Goal: Book appointment/travel/reservation

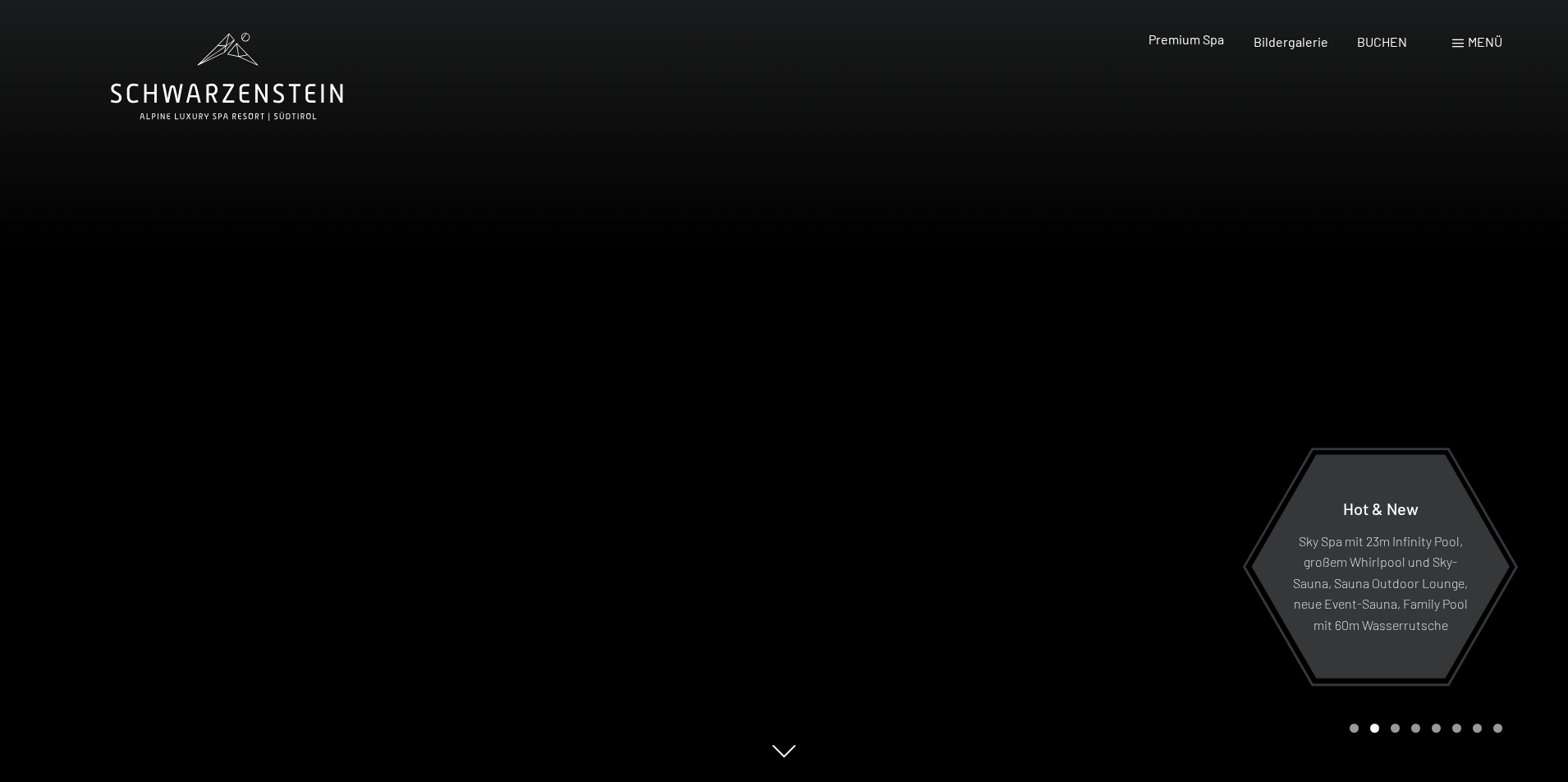
click at [1208, 39] on span "Premium Spa" at bounding box center [1186, 39] width 75 height 16
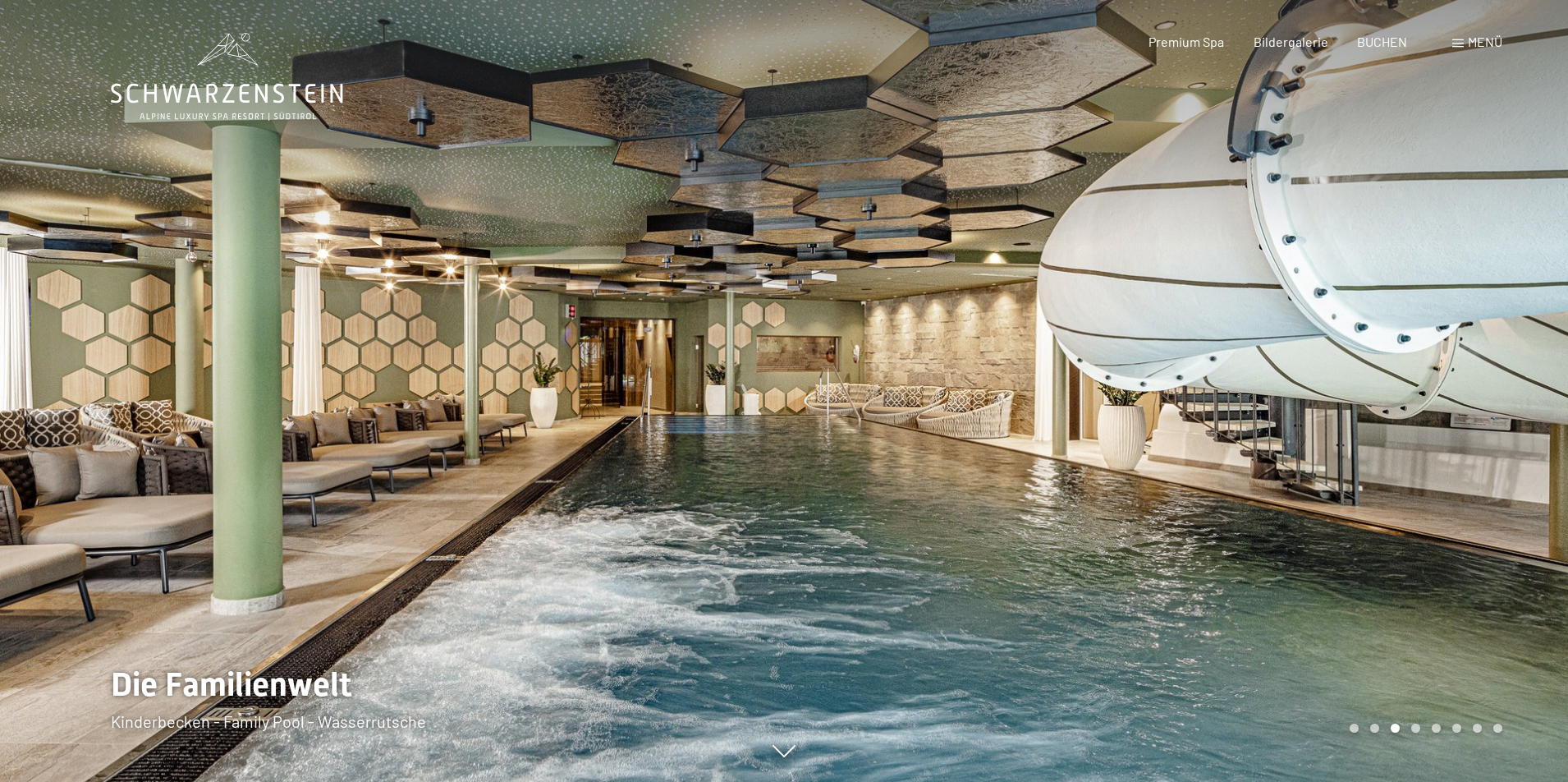
click at [1417, 725] on div "Carousel Page 4" at bounding box center [1416, 728] width 9 height 9
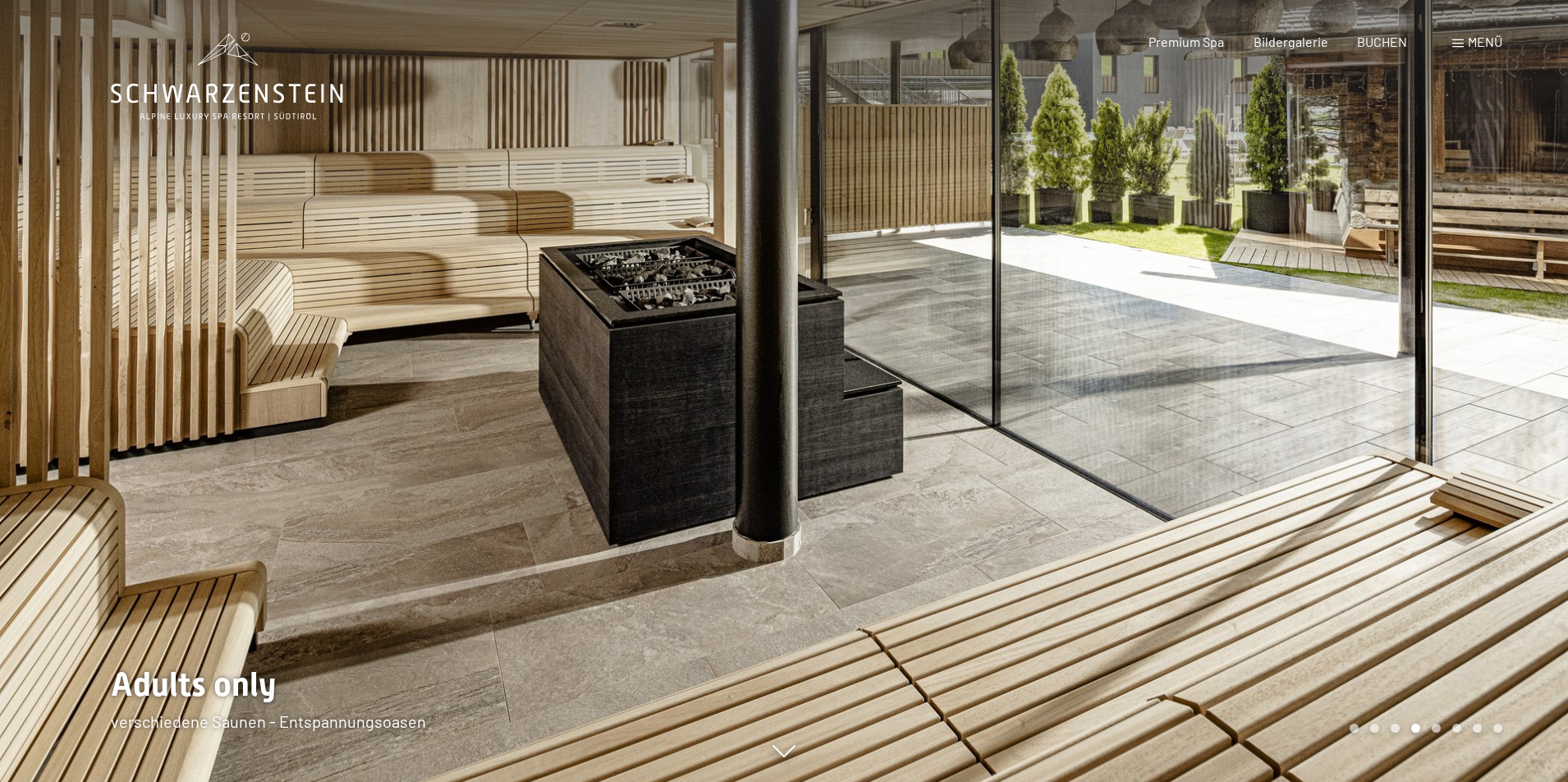
click at [1432, 726] on div "Carousel Page 5" at bounding box center [1436, 728] width 9 height 9
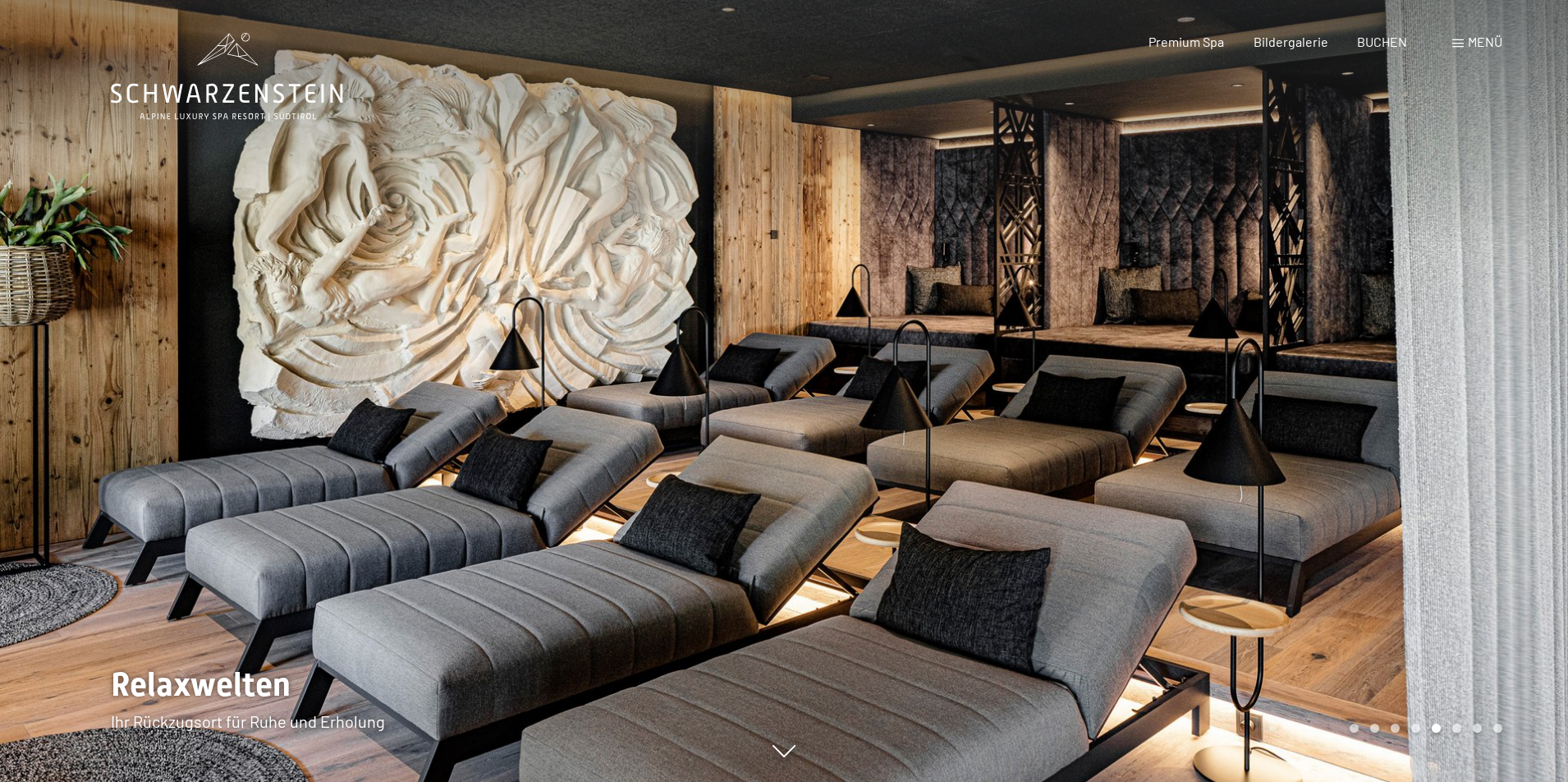
click at [1459, 729] on div "Carousel Page 6" at bounding box center [1457, 728] width 9 height 9
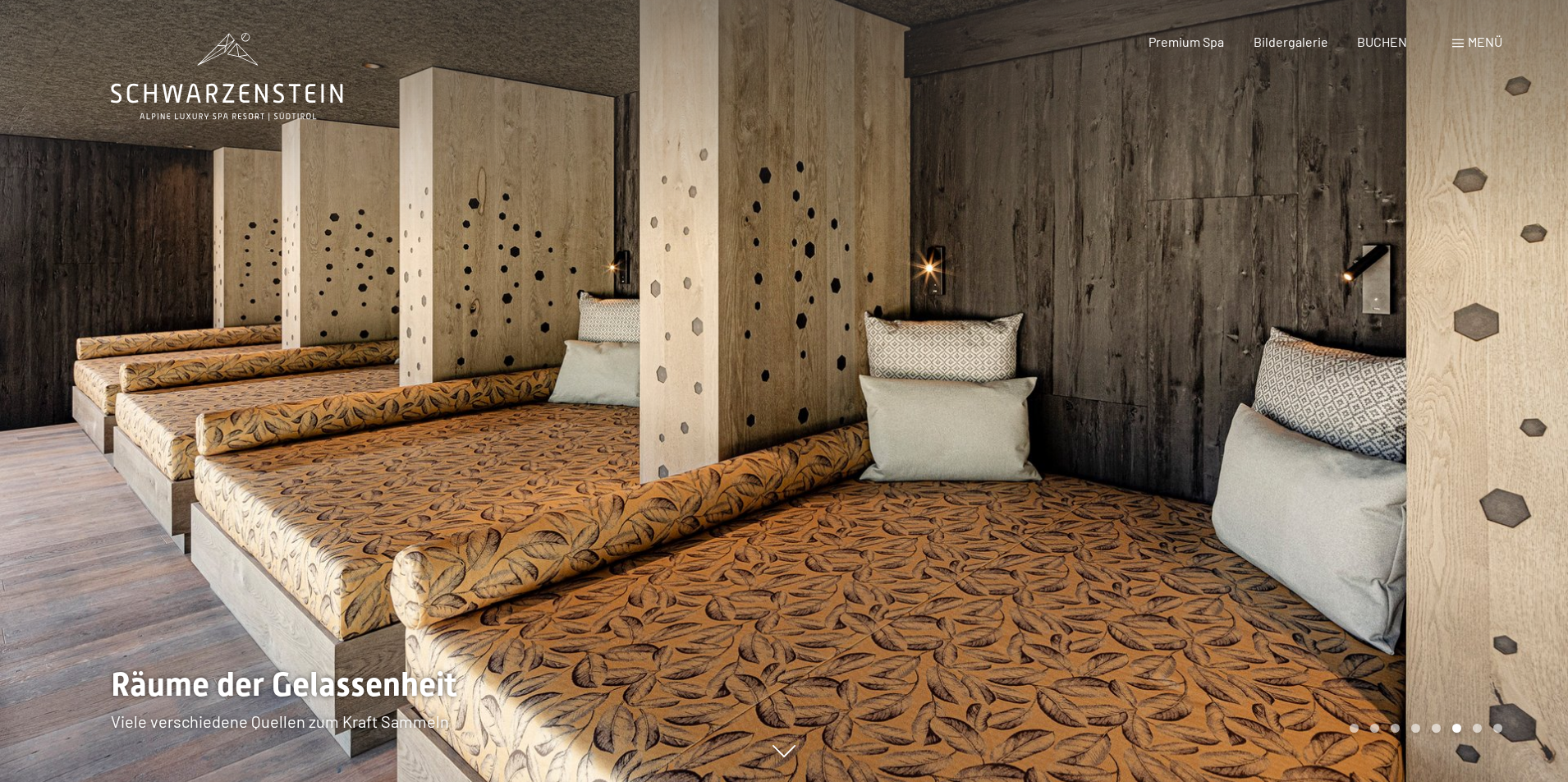
click at [1479, 729] on div "Carousel Page 7" at bounding box center [1477, 728] width 9 height 9
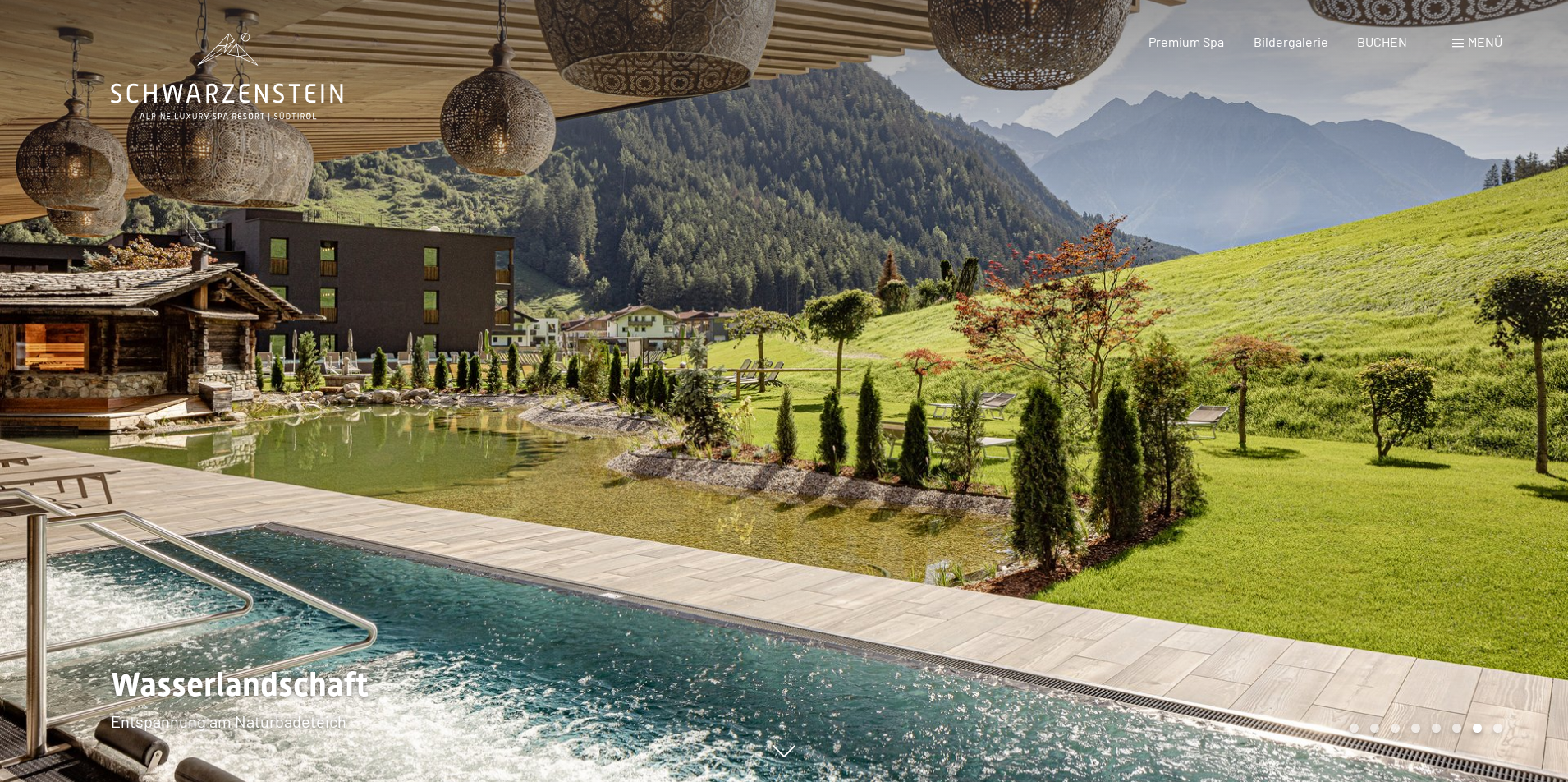
click at [1480, 727] on div "Carousel Page 7 (Current Slide)" at bounding box center [1477, 728] width 9 height 9
click at [1498, 728] on div "Carousel Page 8" at bounding box center [1498, 728] width 9 height 9
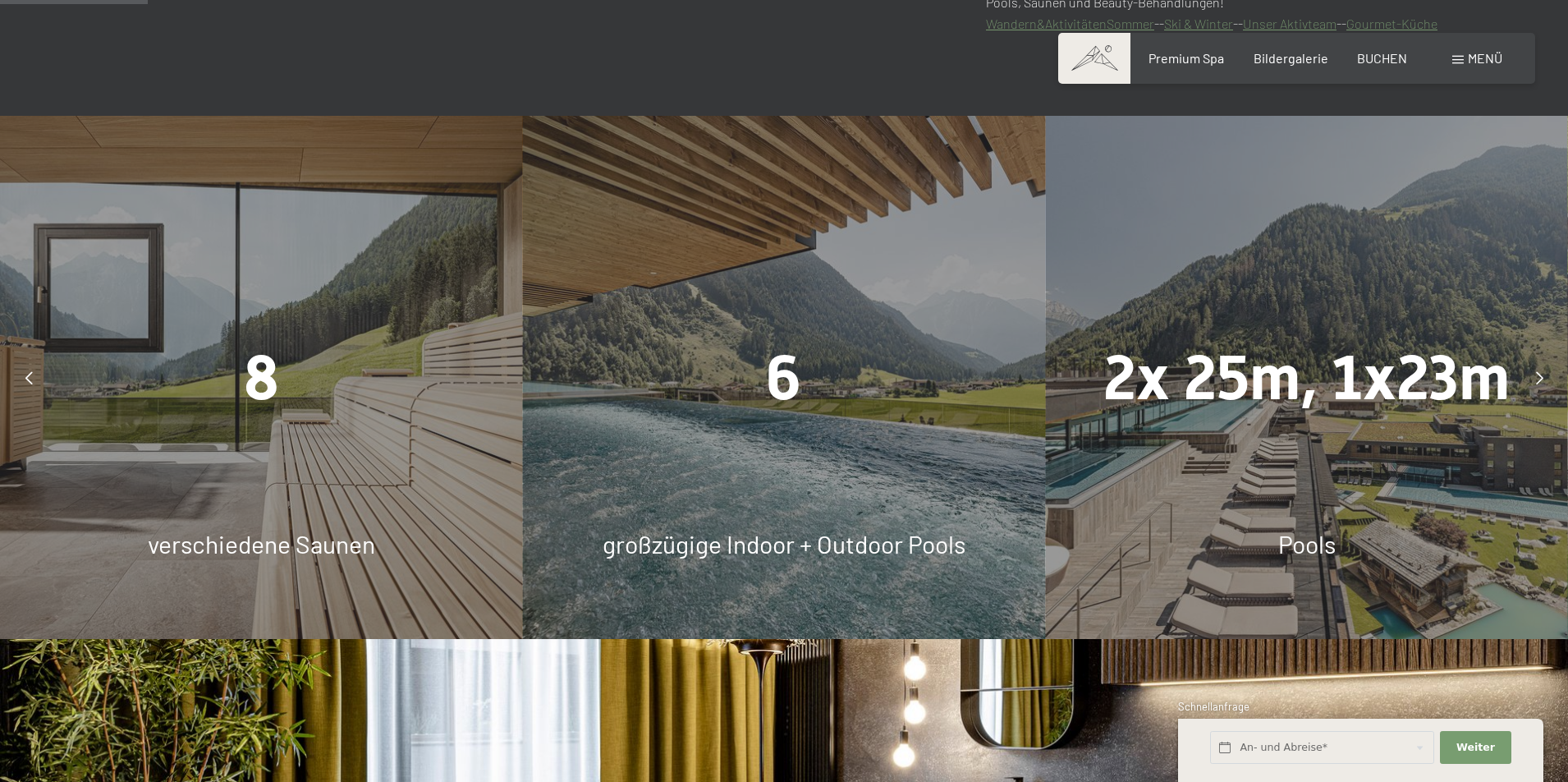
scroll to position [1153, 0]
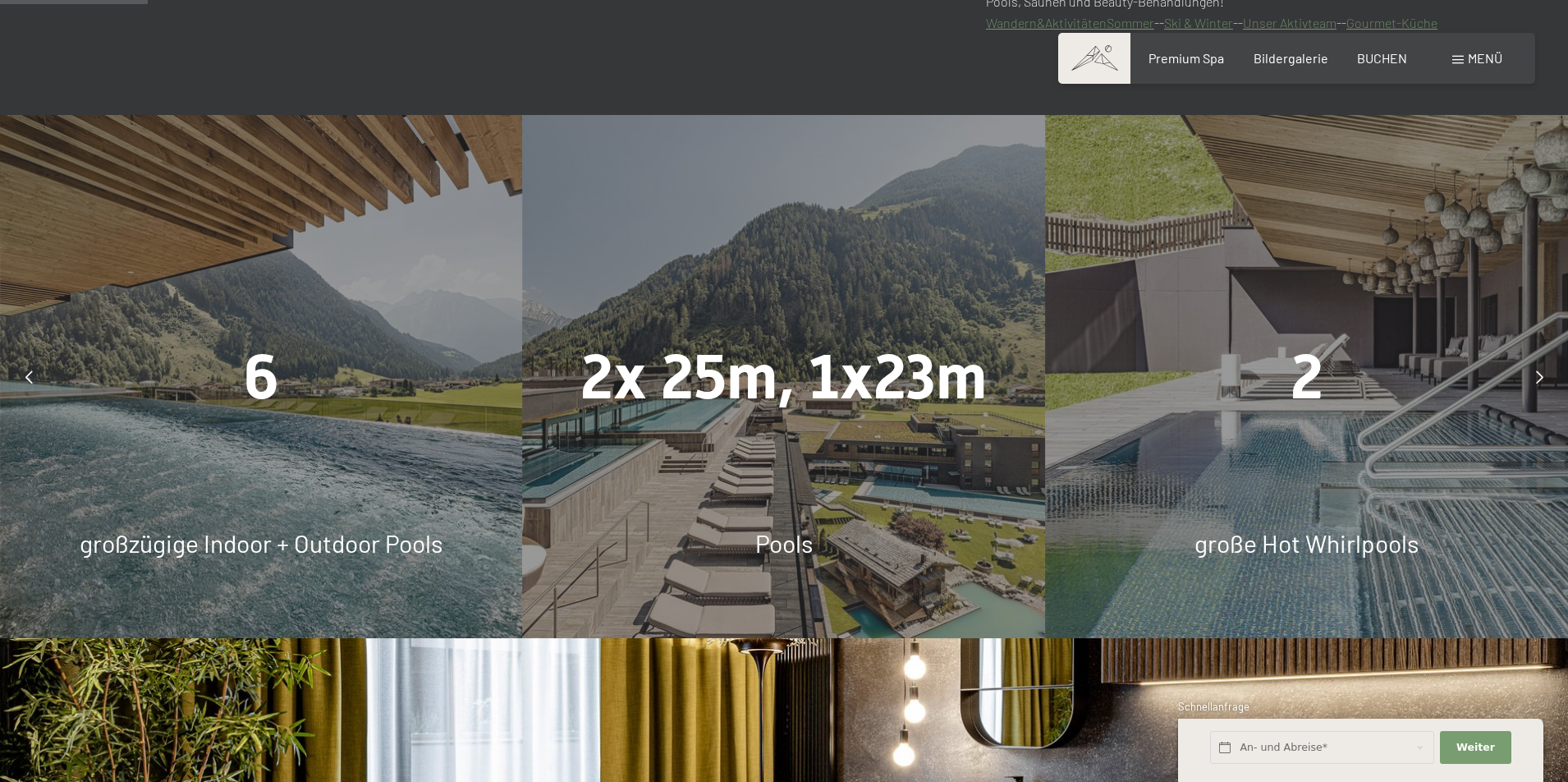
click at [1539, 372] on icon at bounding box center [1539, 377] width 7 height 13
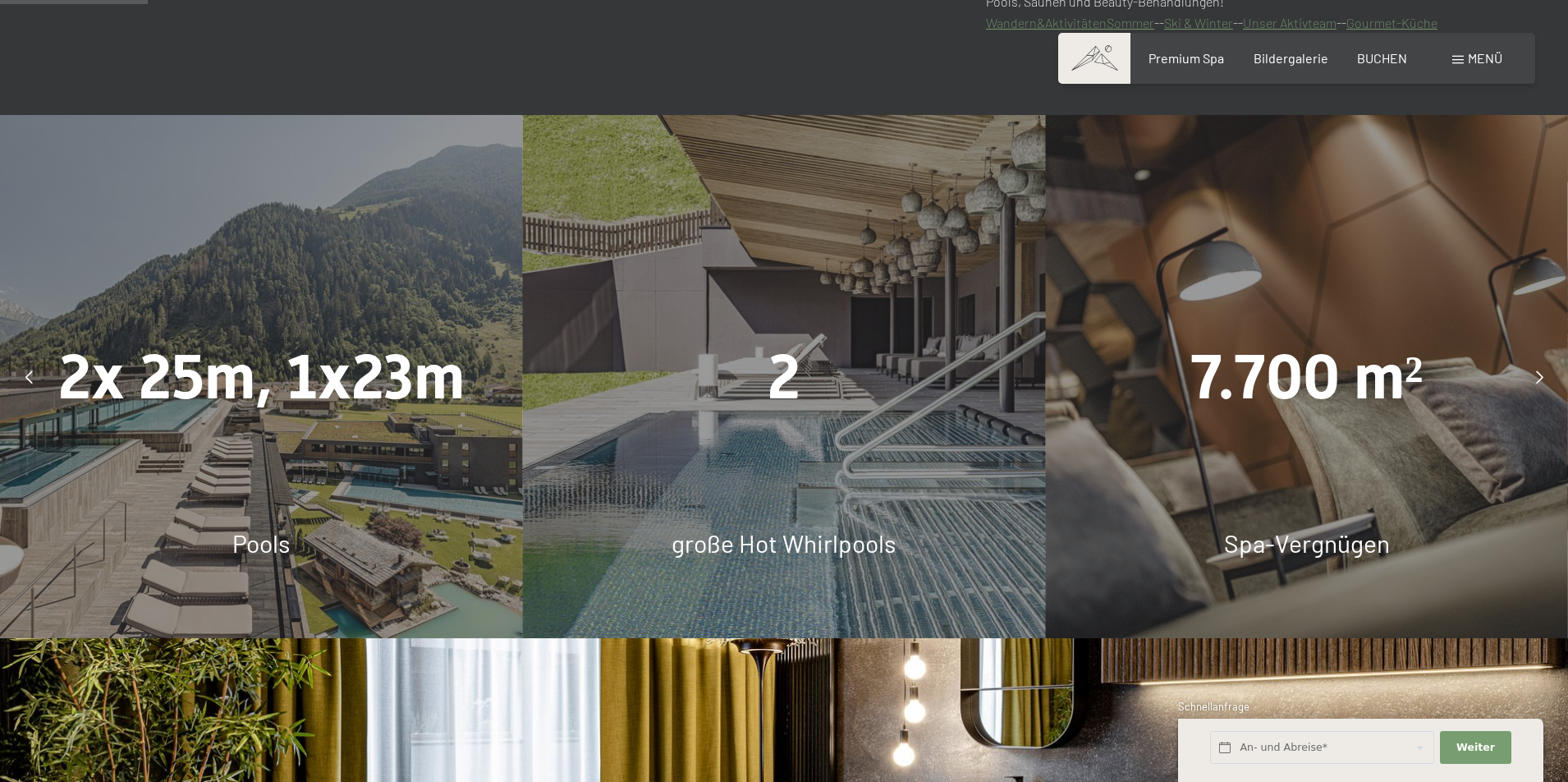
click at [1536, 376] on icon at bounding box center [1539, 377] width 7 height 13
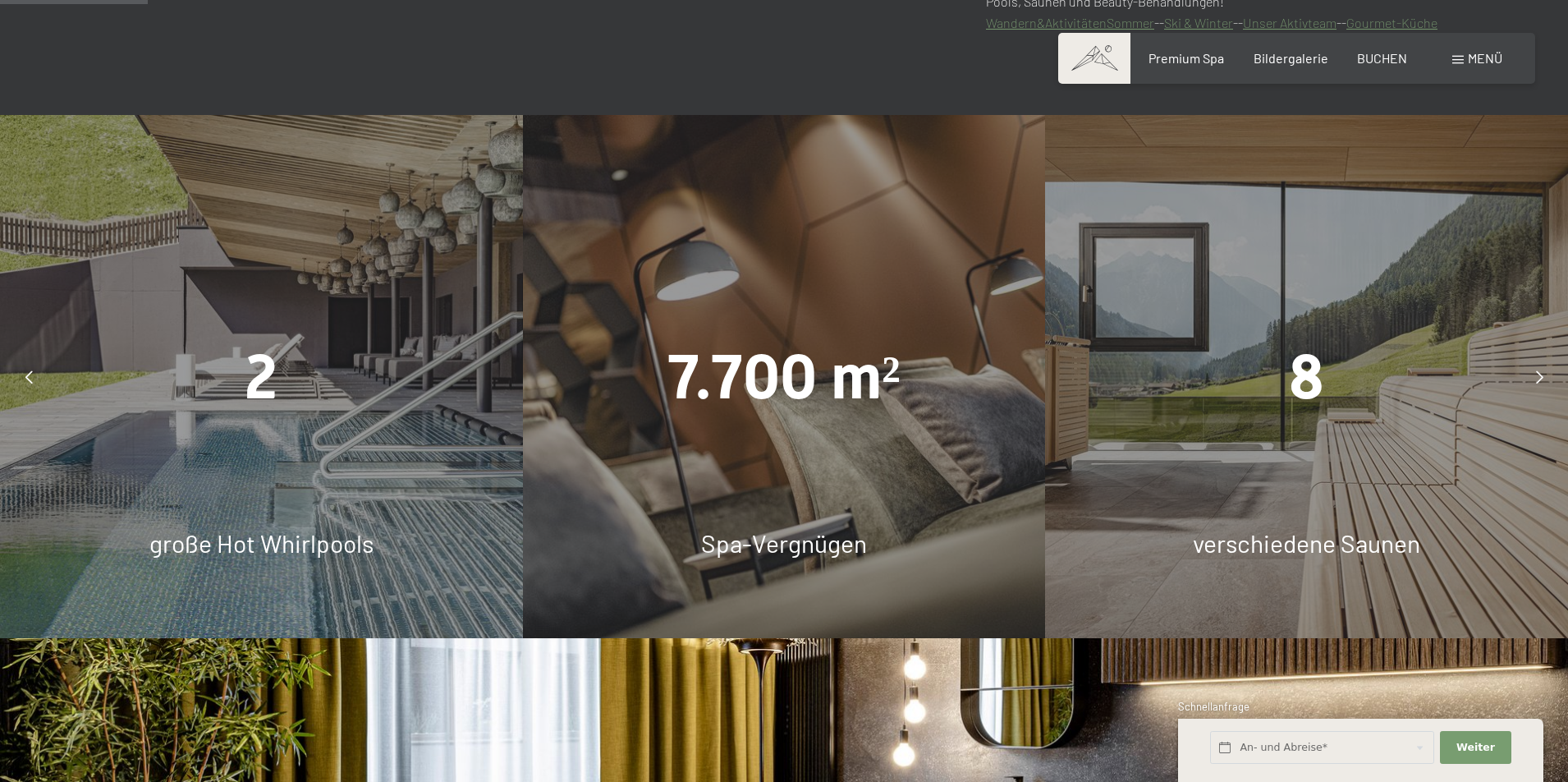
click at [1534, 379] on div at bounding box center [1539, 377] width 41 height 41
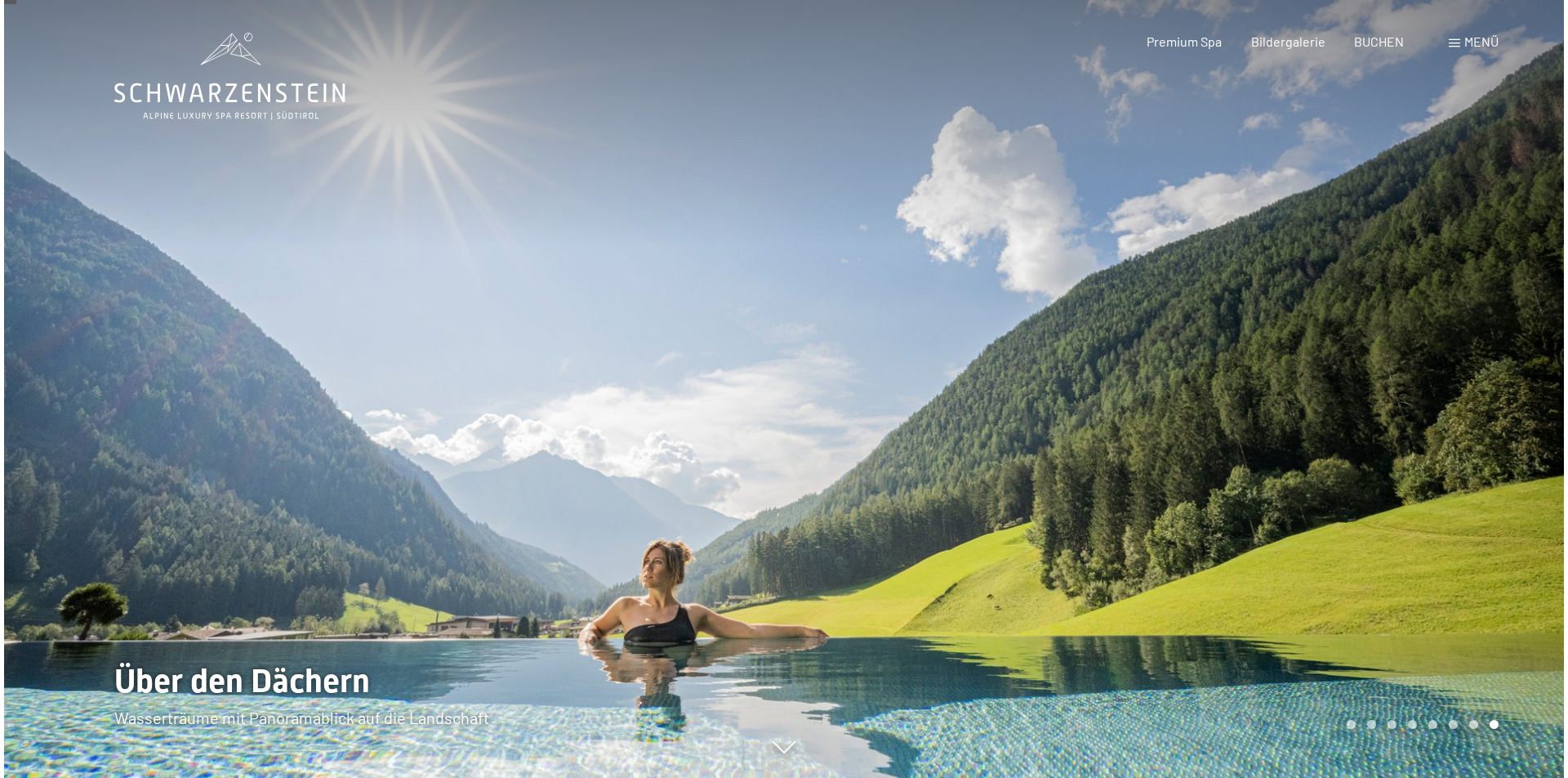
scroll to position [0, 0]
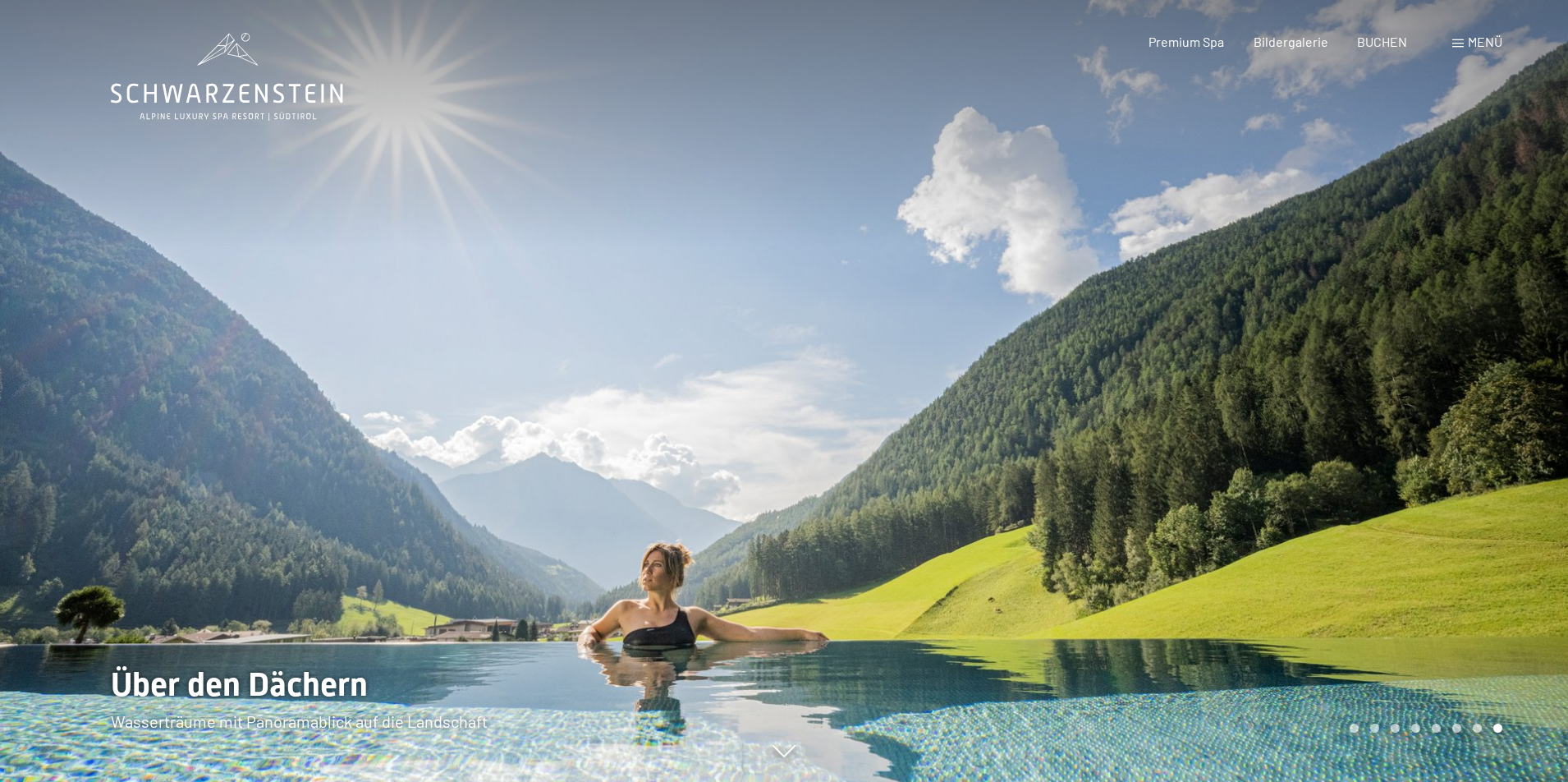
click at [1456, 45] on span at bounding box center [1458, 43] width 11 height 8
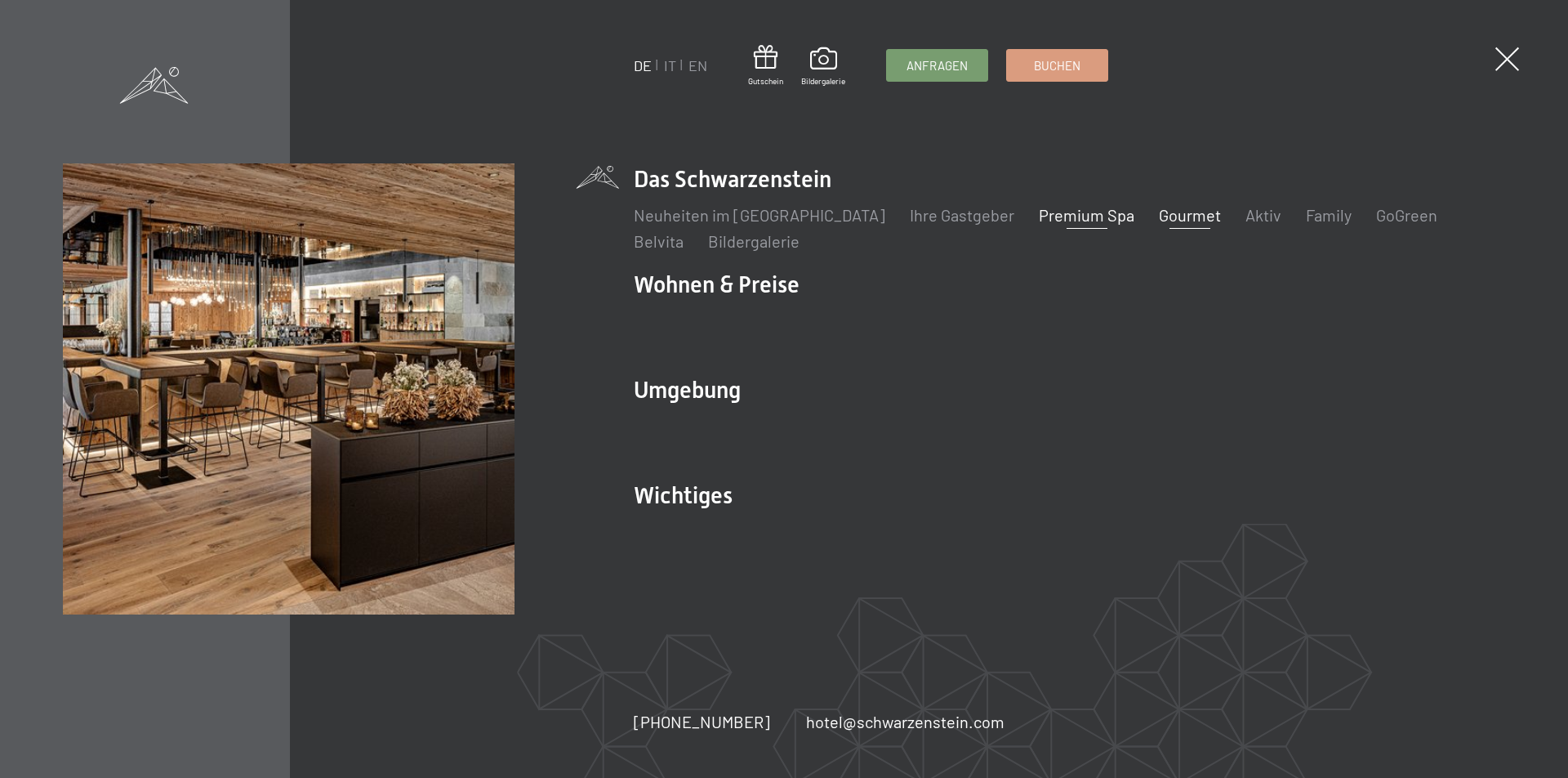
click at [1159, 213] on link "Gourmet" at bounding box center [1190, 214] width 62 height 20
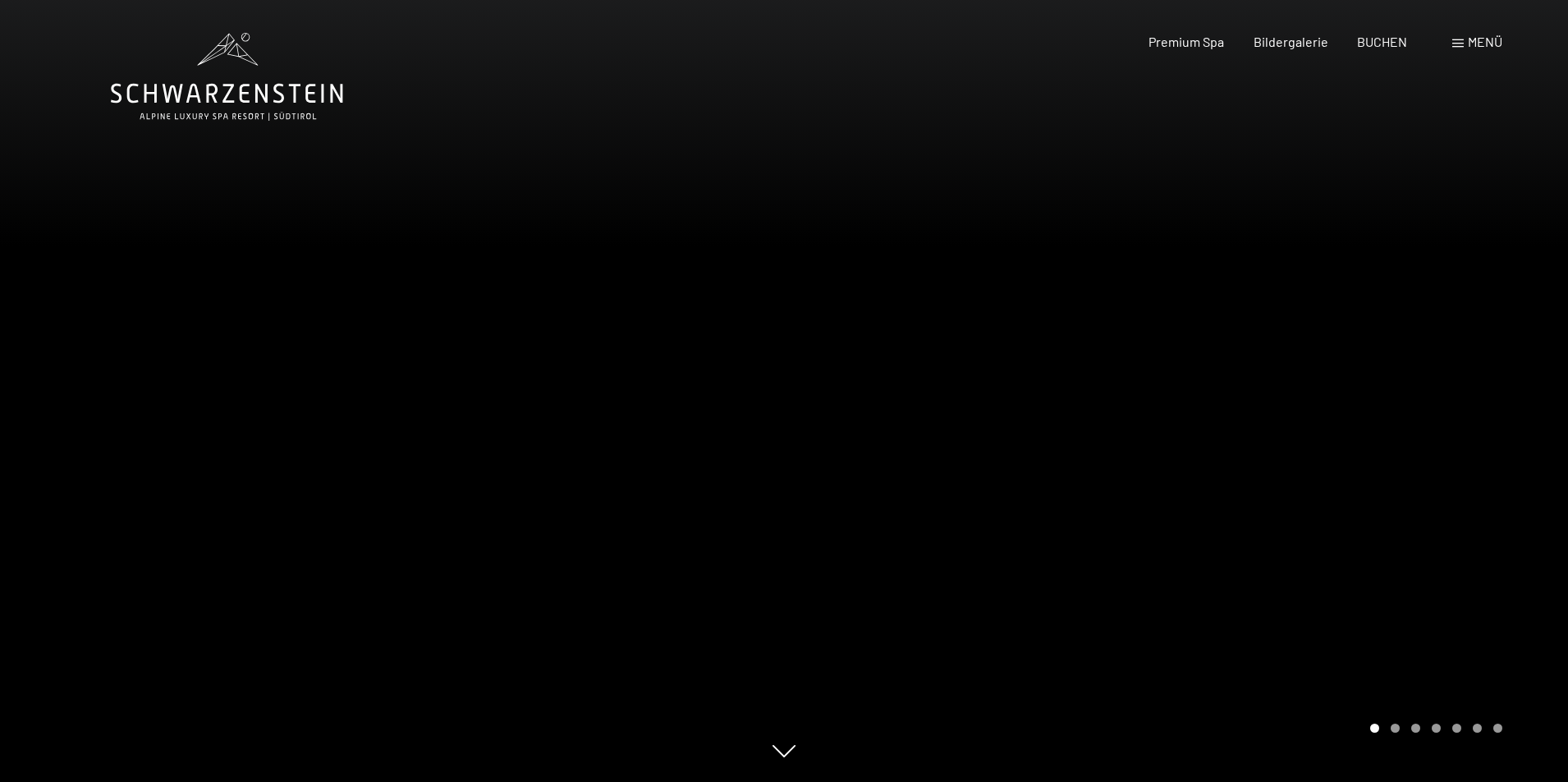
click at [1394, 730] on div "Carousel Page 2" at bounding box center [1395, 728] width 9 height 9
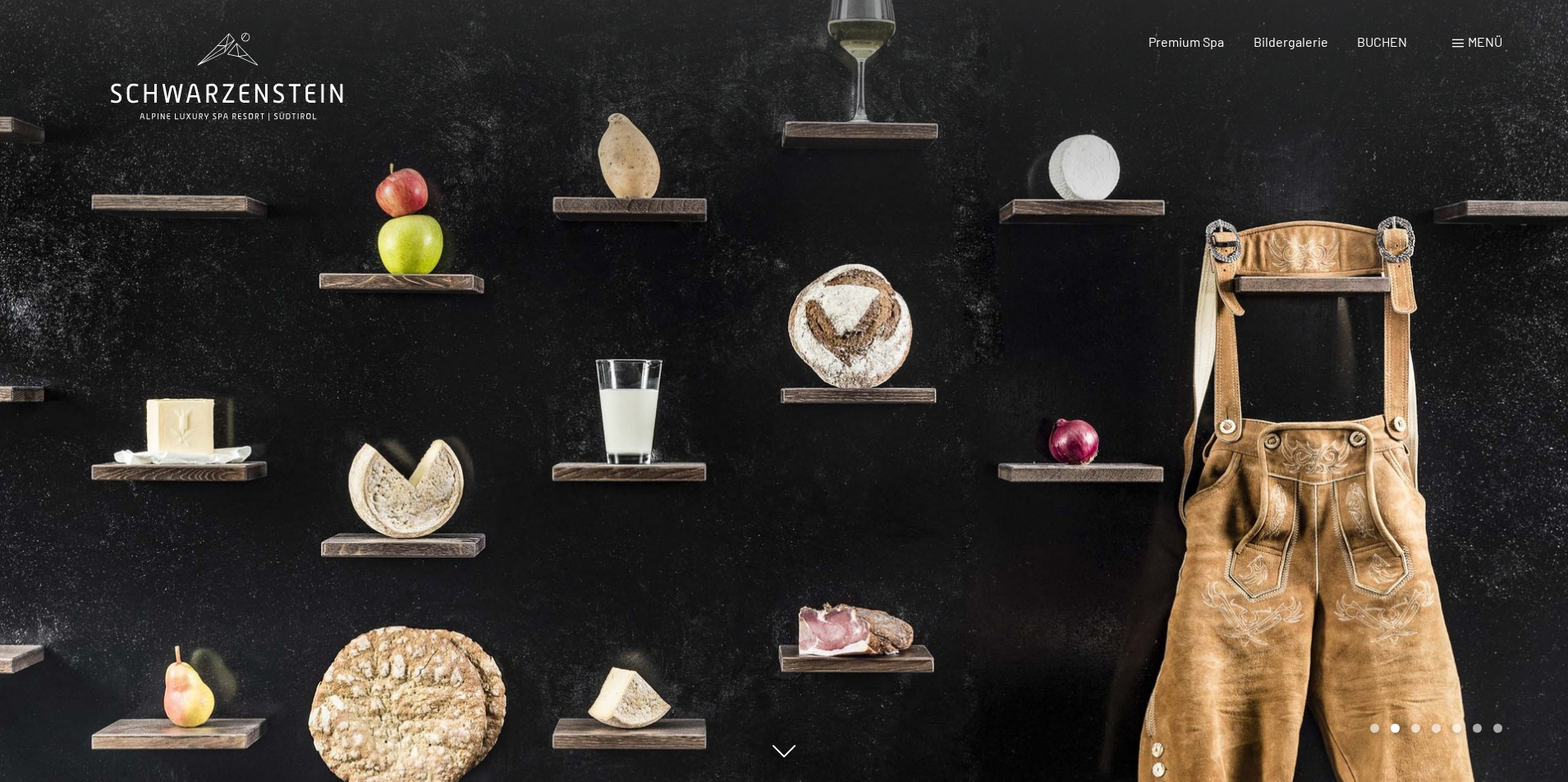
click at [1416, 728] on div "Carousel Page 3" at bounding box center [1416, 728] width 9 height 9
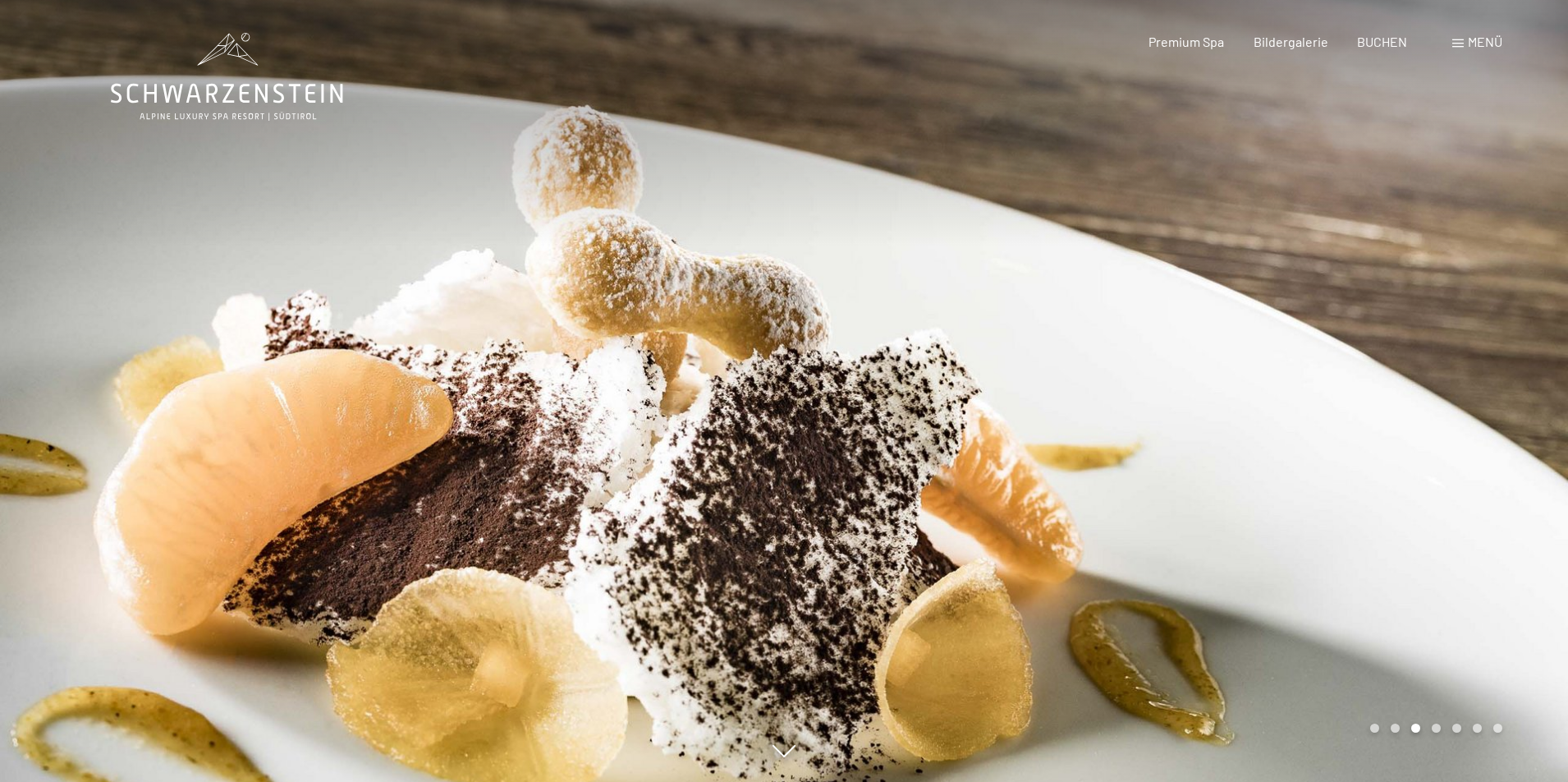
click at [1431, 726] on div "Carousel Page 4" at bounding box center [1436, 728] width 9 height 9
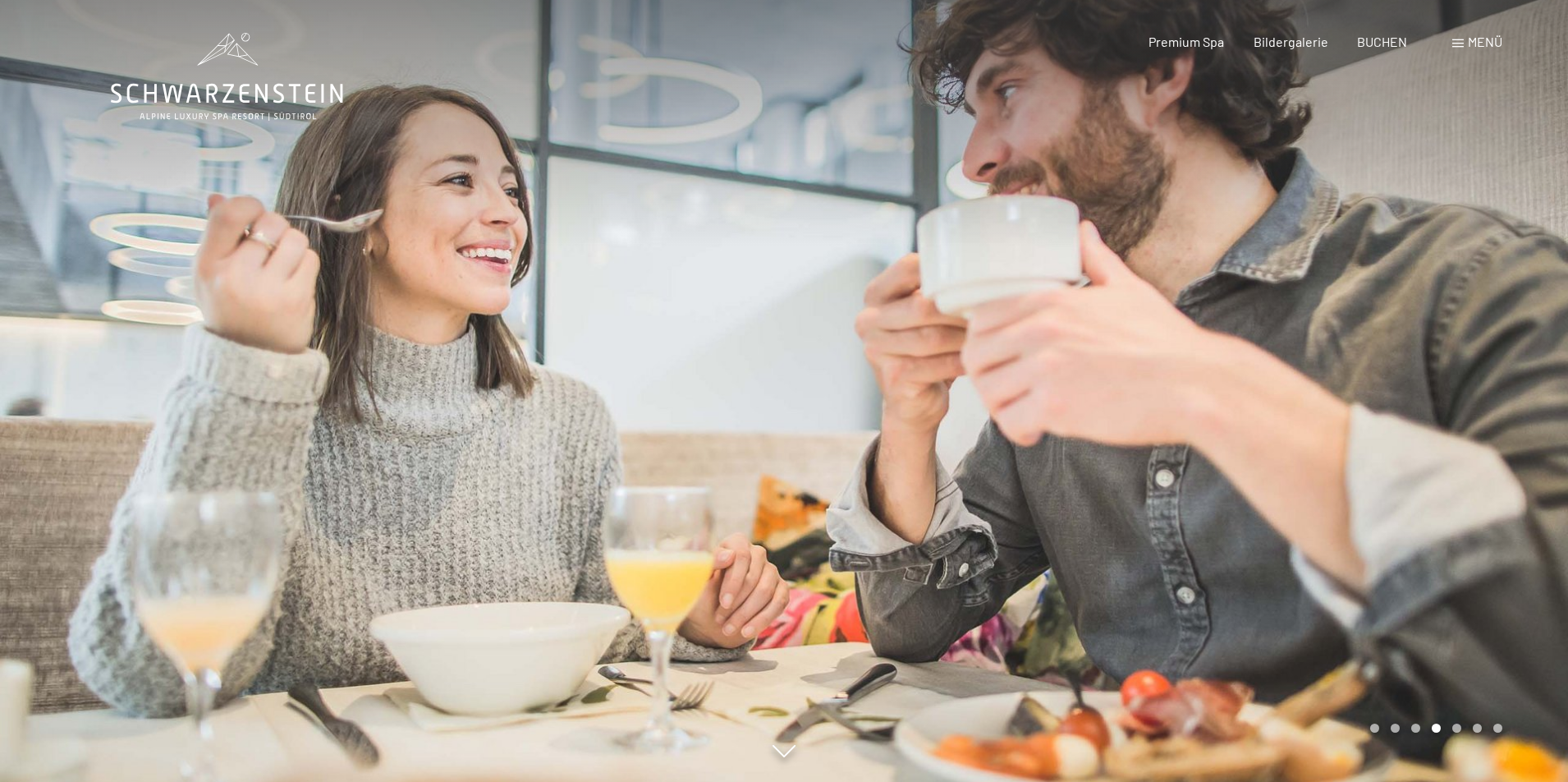
click at [1456, 727] on div "Carousel Page 5" at bounding box center [1457, 728] width 9 height 9
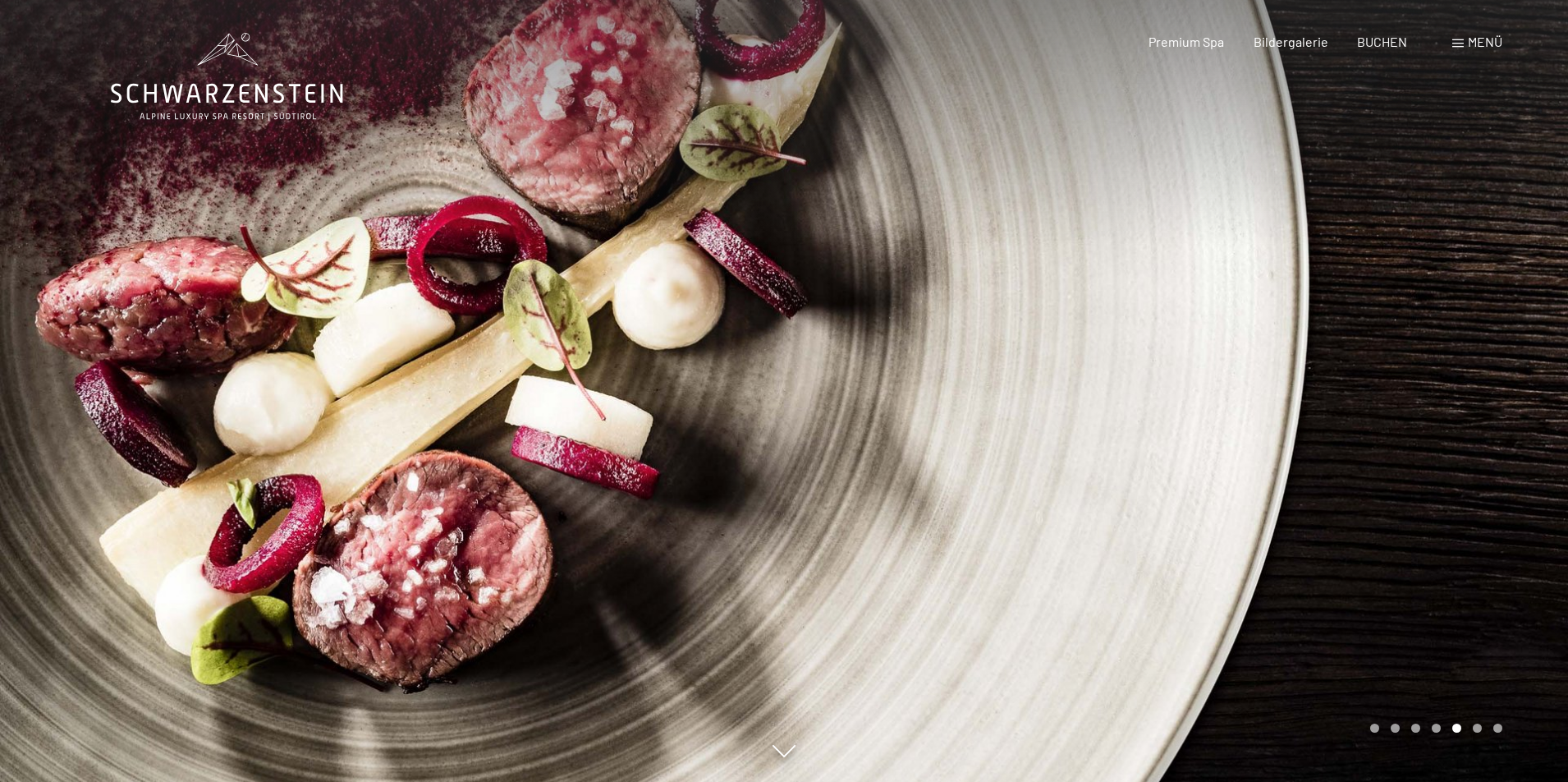
click at [1480, 727] on div "Carousel Page 6" at bounding box center [1477, 728] width 9 height 9
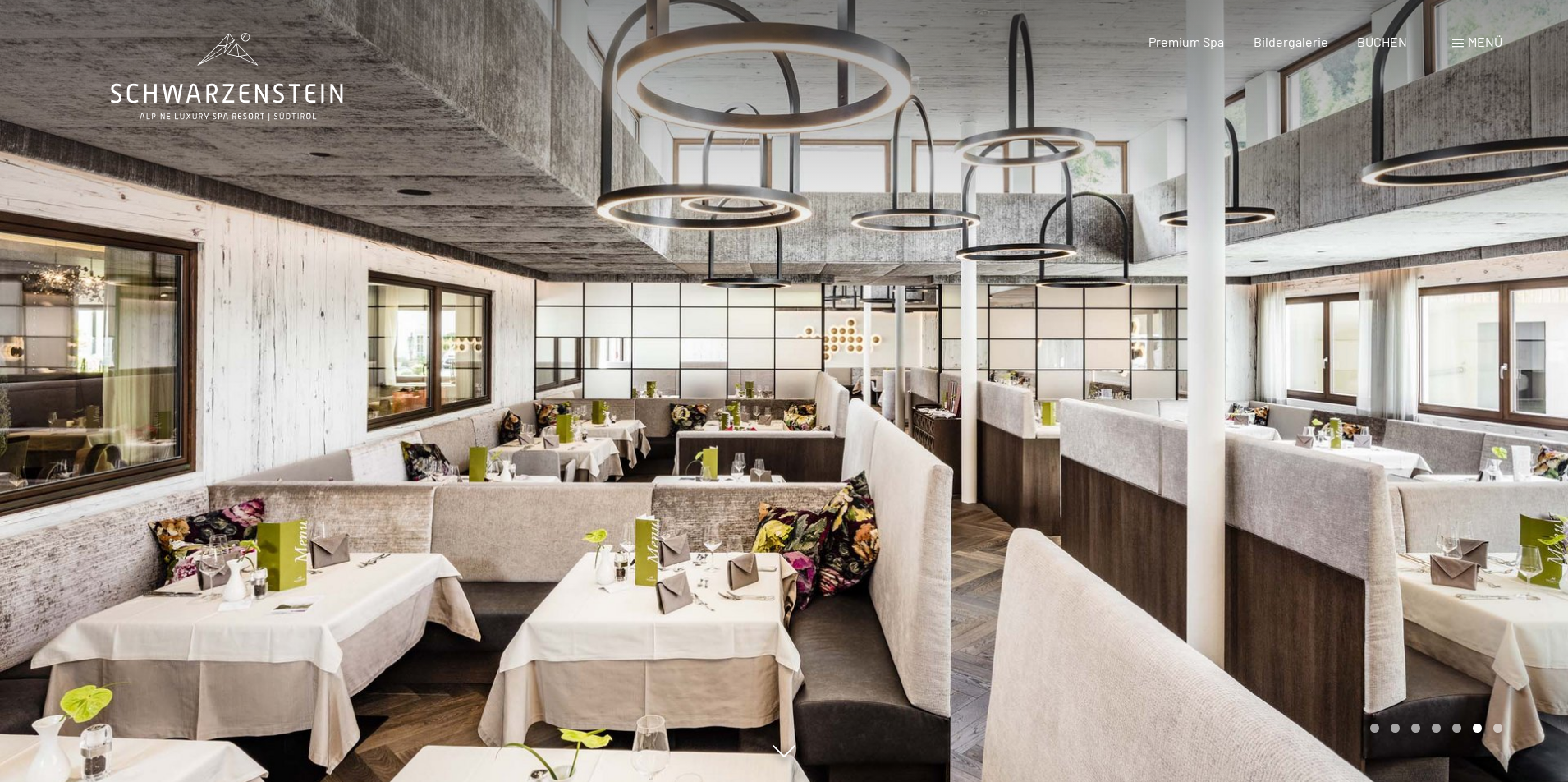
click at [1494, 727] on div "Carousel Page 7" at bounding box center [1498, 728] width 9 height 9
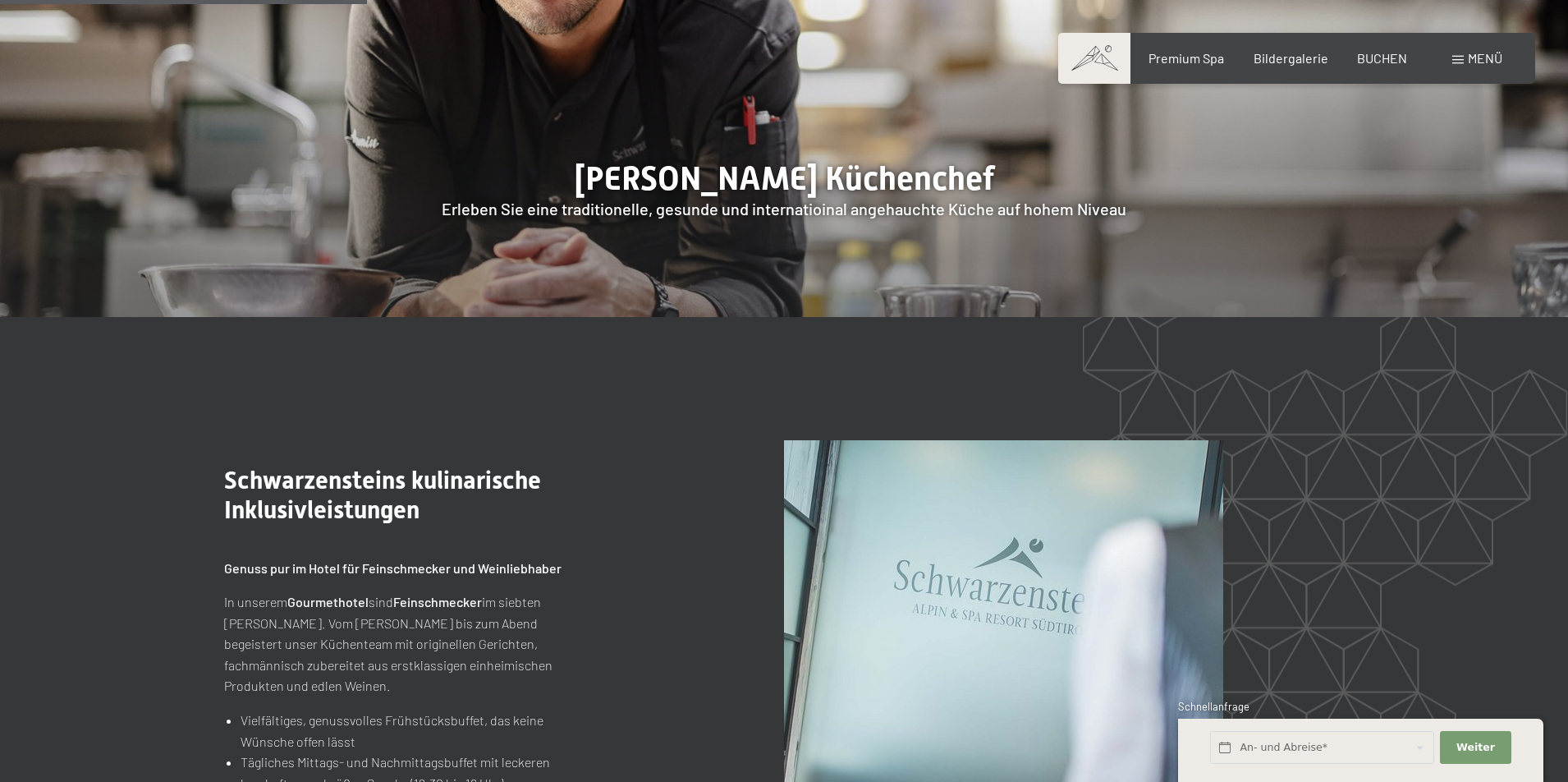
scroll to position [1603, 0]
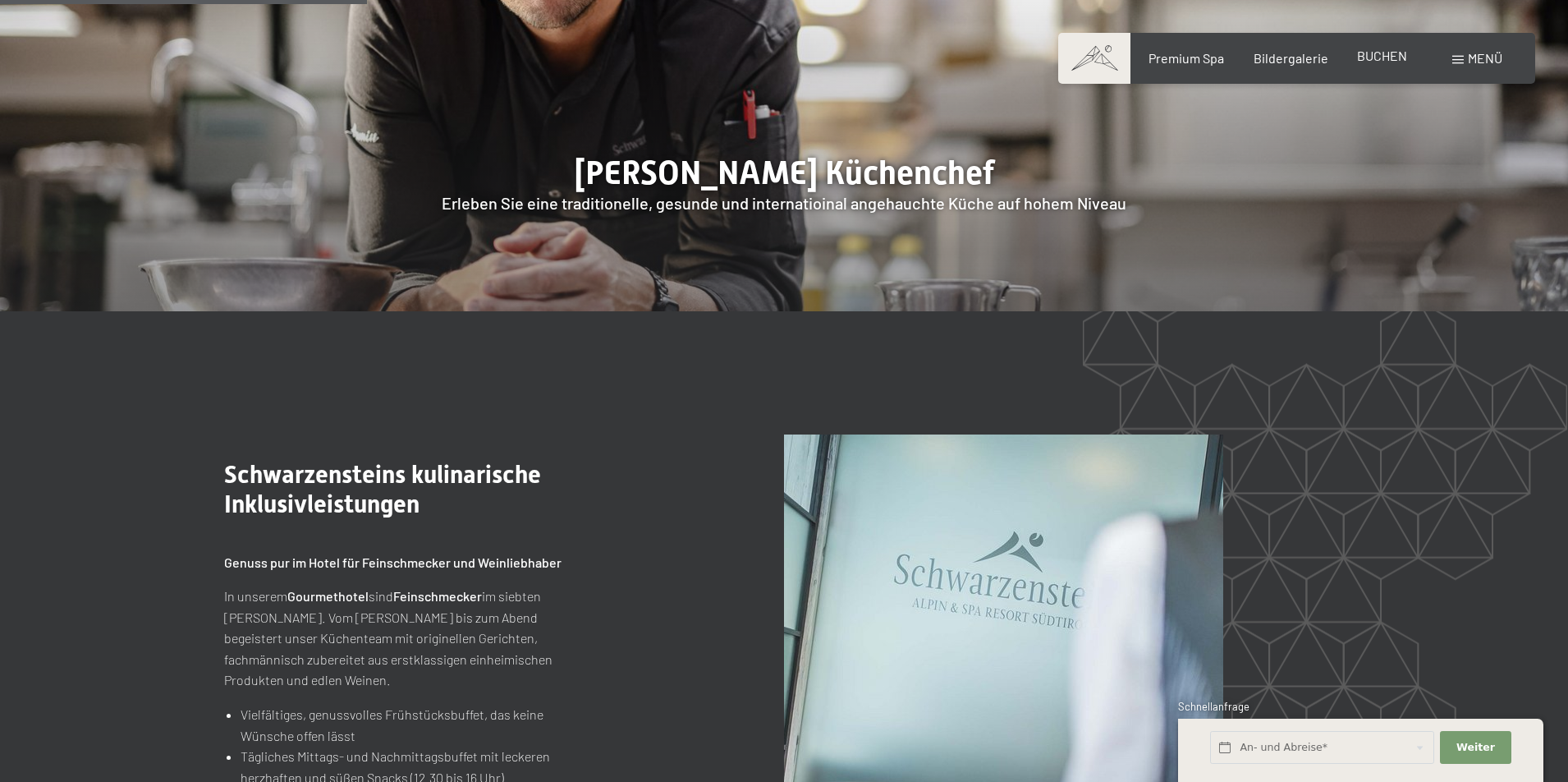
click at [1389, 60] on span "BUCHEN" at bounding box center [1382, 55] width 50 height 16
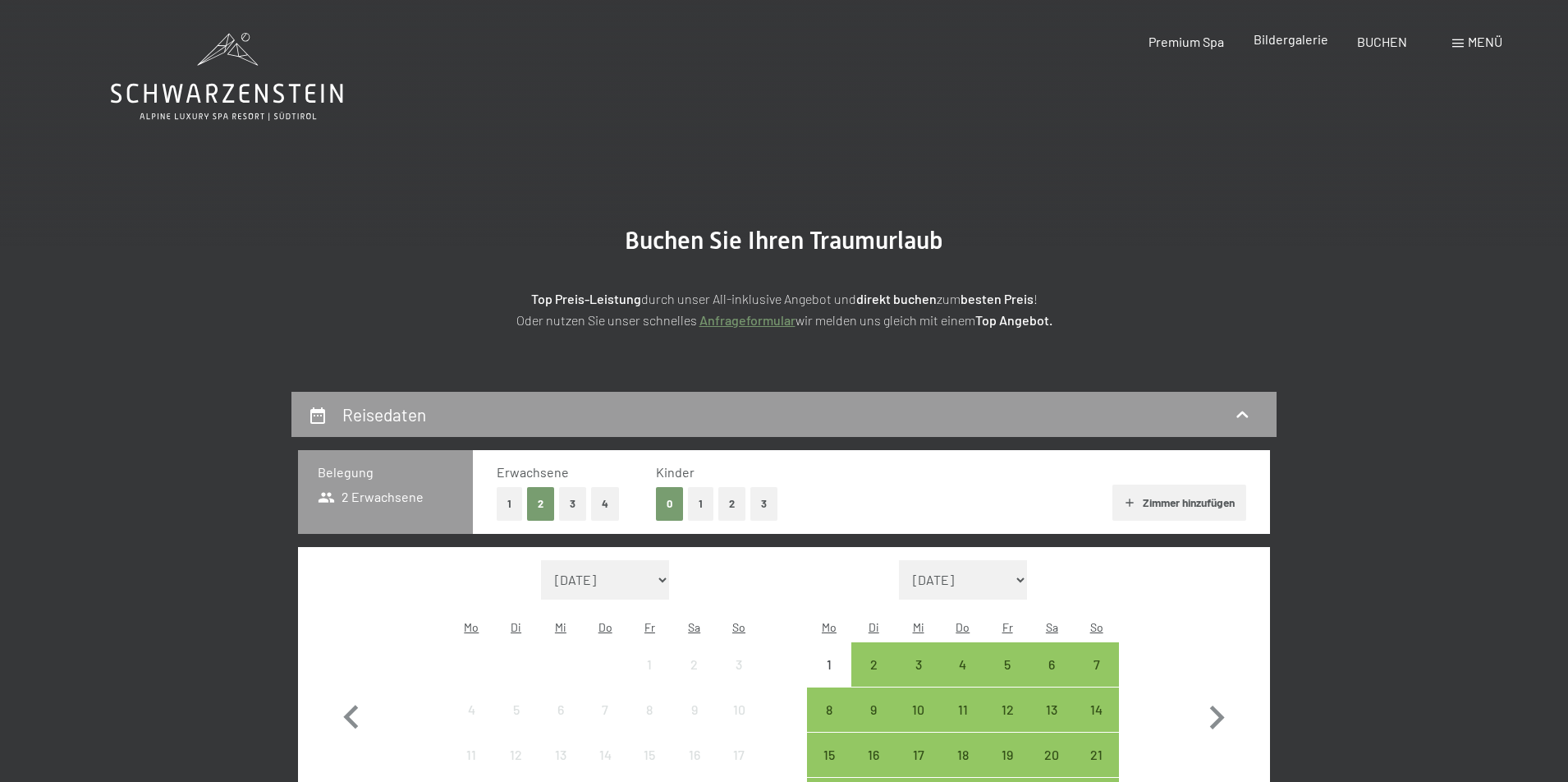
click at [1306, 41] on span "Bildergalerie" at bounding box center [1290, 39] width 74 height 16
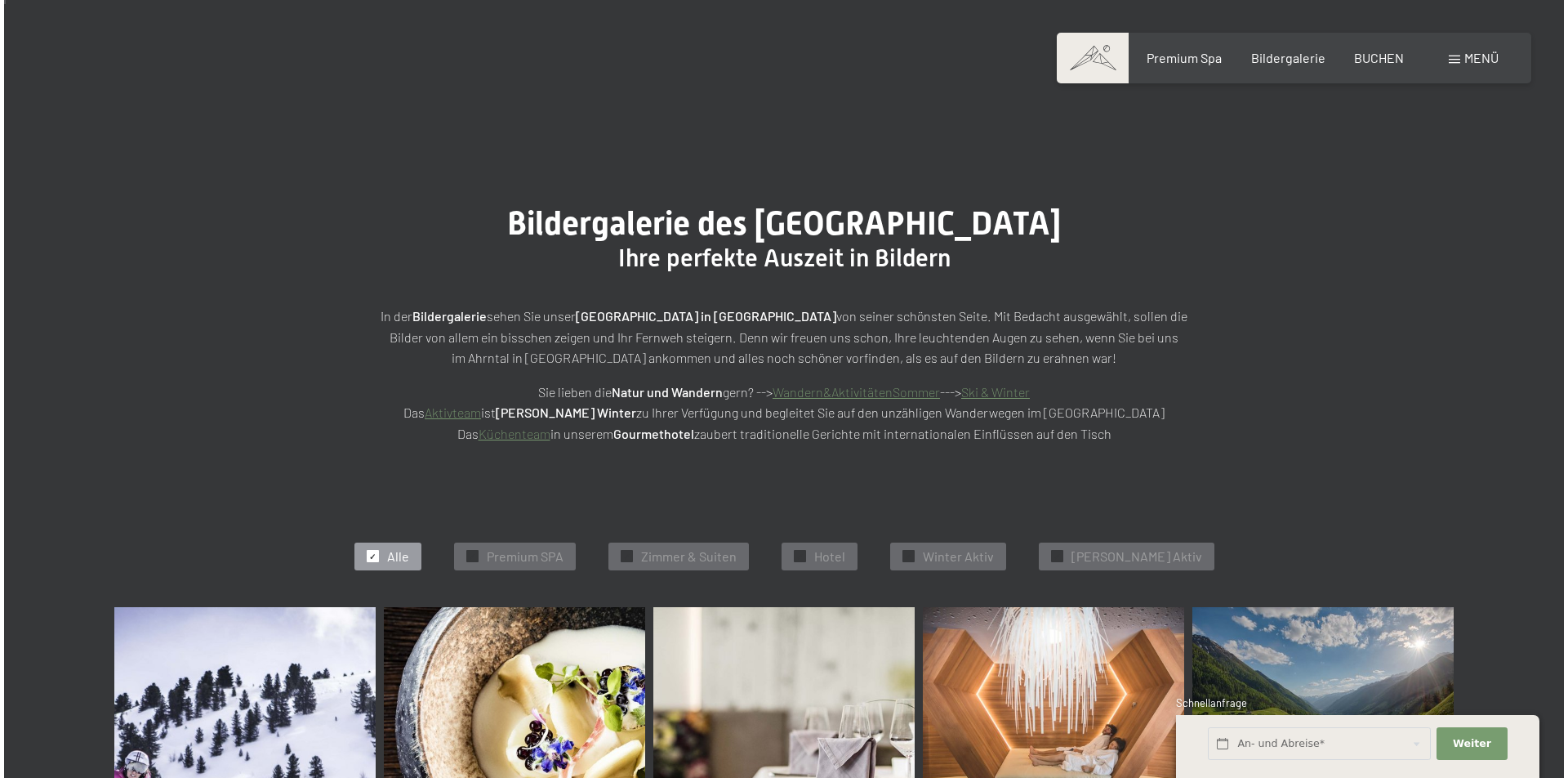
scroll to position [31, 0]
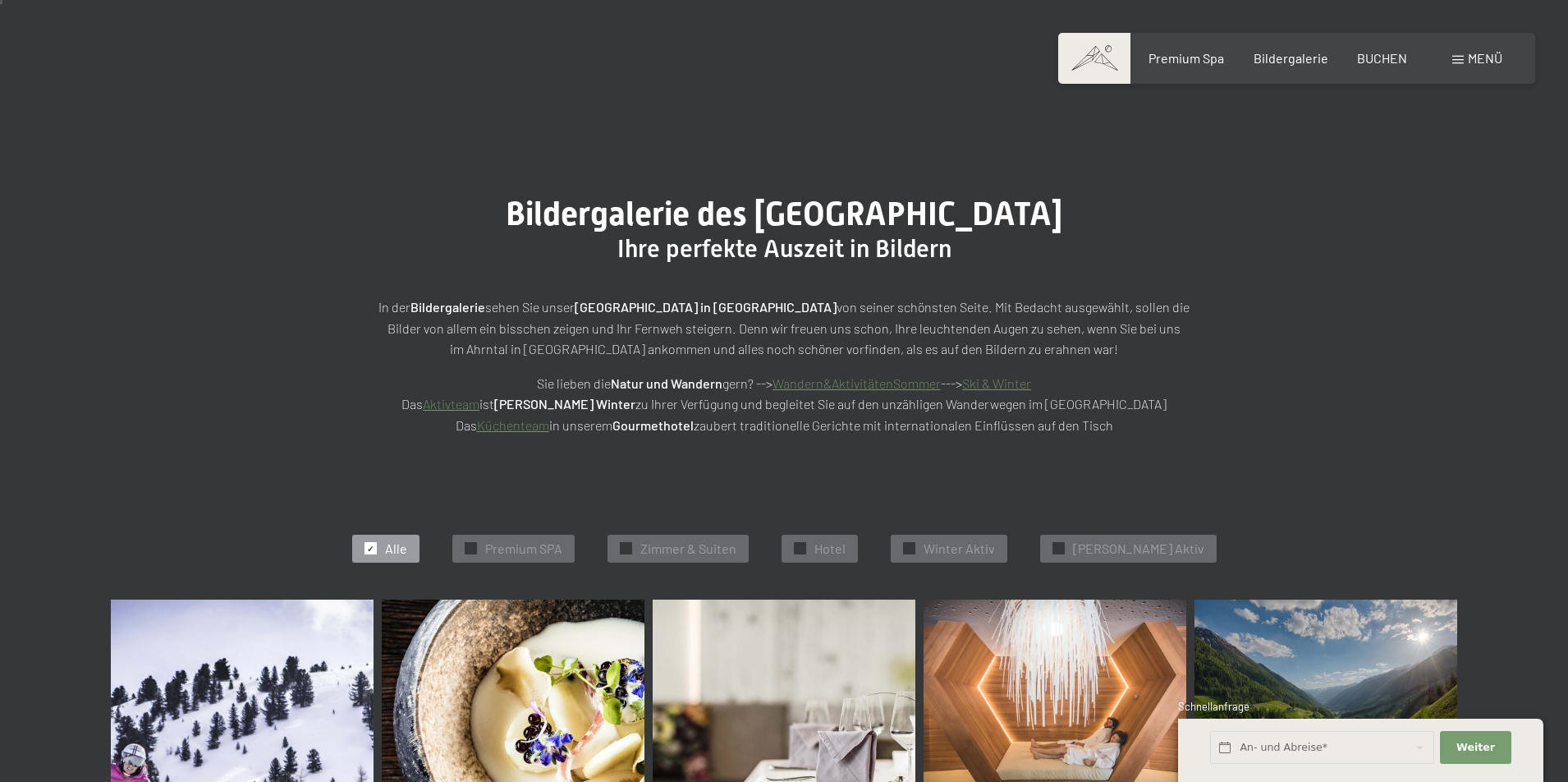
click at [1461, 60] on span at bounding box center [1458, 60] width 11 height 8
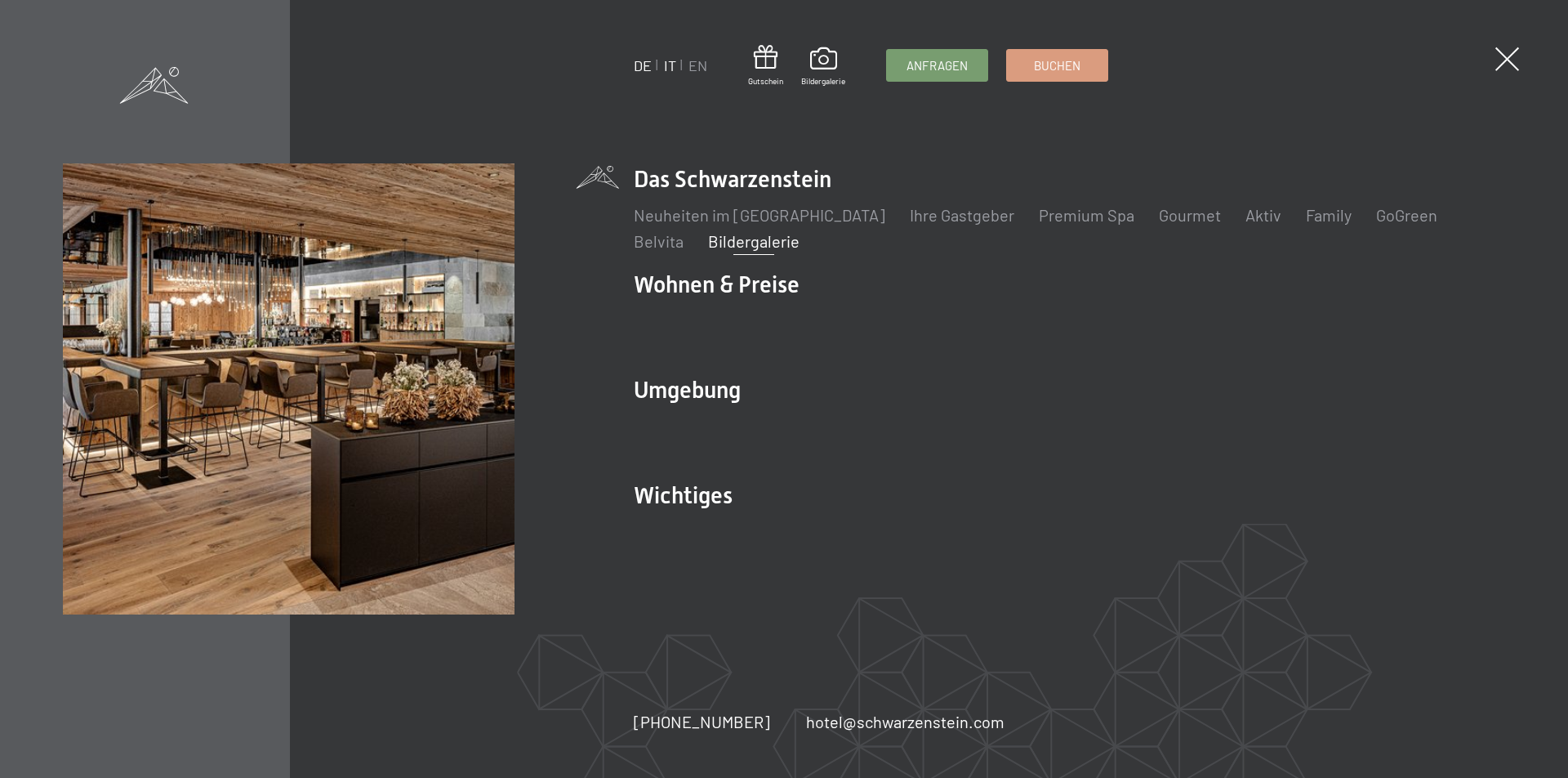
click at [668, 68] on link "IT" at bounding box center [670, 65] width 12 height 18
click at [667, 64] on link "IT" at bounding box center [670, 65] width 12 height 18
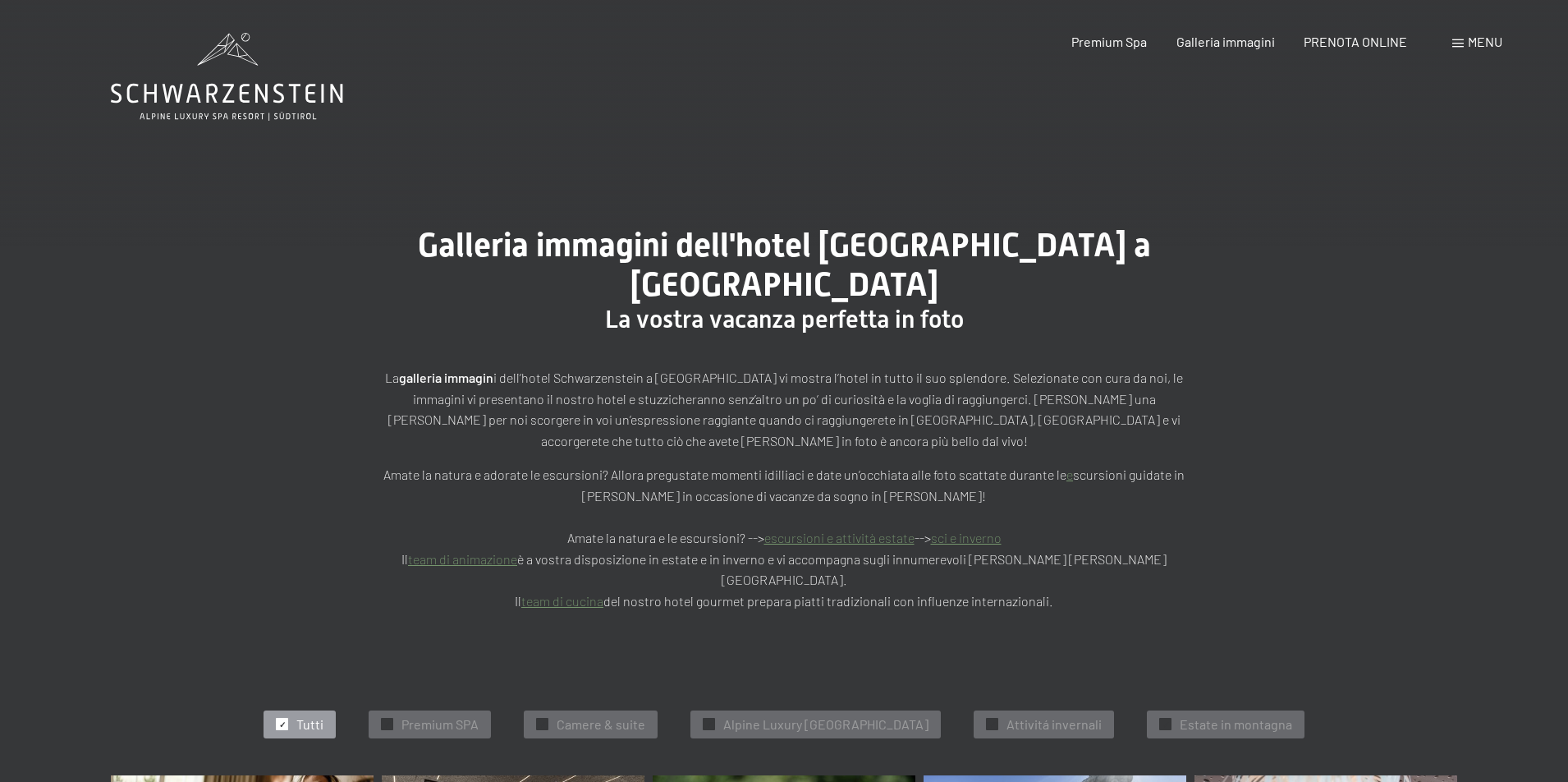
click at [991, 673] on div "✓ Tutti ✓ Premium SPA ✓ Camere & suite ✓ Alpine Luxury SPA Resort Schwarzenstei…" at bounding box center [784, 724] width 1510 height 102
click at [993, 673] on div "✓ Tutti ✓ Premium SPA ✓ Camere & suite ✓ Alpine Luxury SPA Resort Schwarzenstei…" at bounding box center [784, 724] width 1510 height 102
